Goal: Task Accomplishment & Management: Use online tool/utility

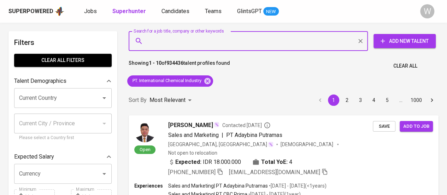
click at [188, 41] on input "Search for a job title, company or other keywords" at bounding box center [250, 40] width 208 height 13
paste input "[EMAIL_ADDRESS][DOMAIN_NAME]"
type input "[EMAIL_ADDRESS][DOMAIN_NAME]"
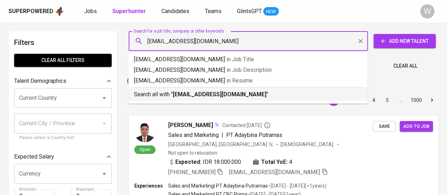
click at [235, 97] on b "[EMAIL_ADDRESS][DOMAIN_NAME]" at bounding box center [220, 94] width 94 height 7
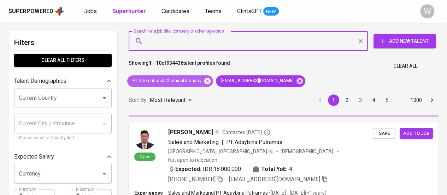
click at [207, 81] on icon at bounding box center [207, 80] width 6 height 6
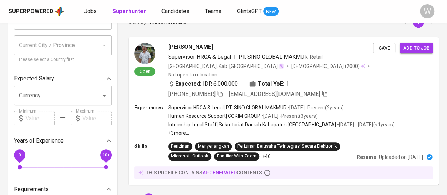
scroll to position [71, 0]
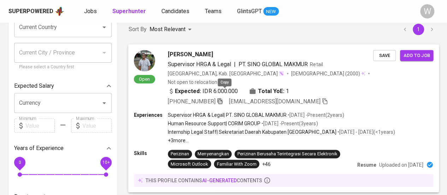
click at [223, 97] on icon "button" at bounding box center [220, 100] width 6 height 6
